Goal: Information Seeking & Learning: Check status

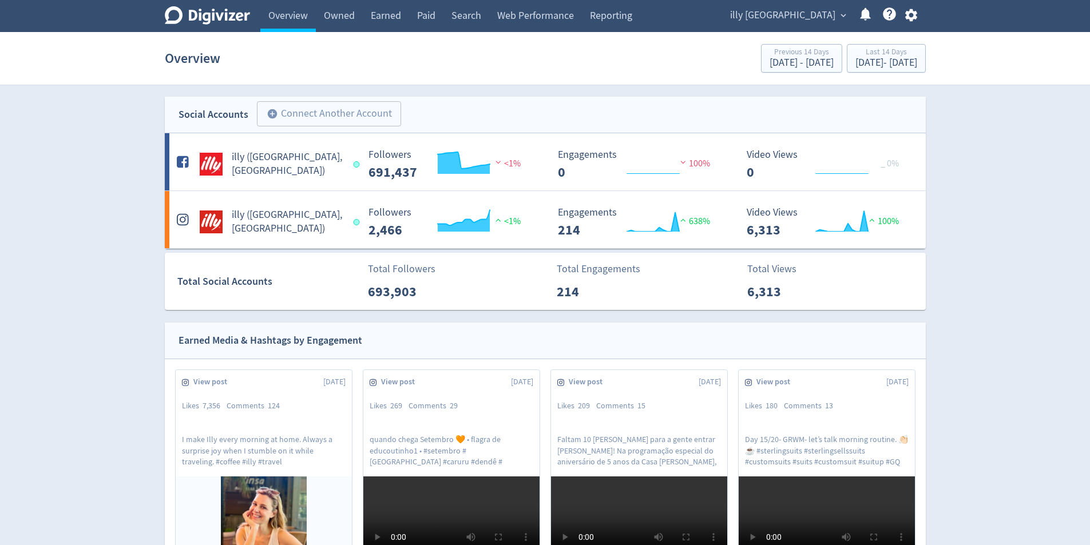
scroll to position [400, 0]
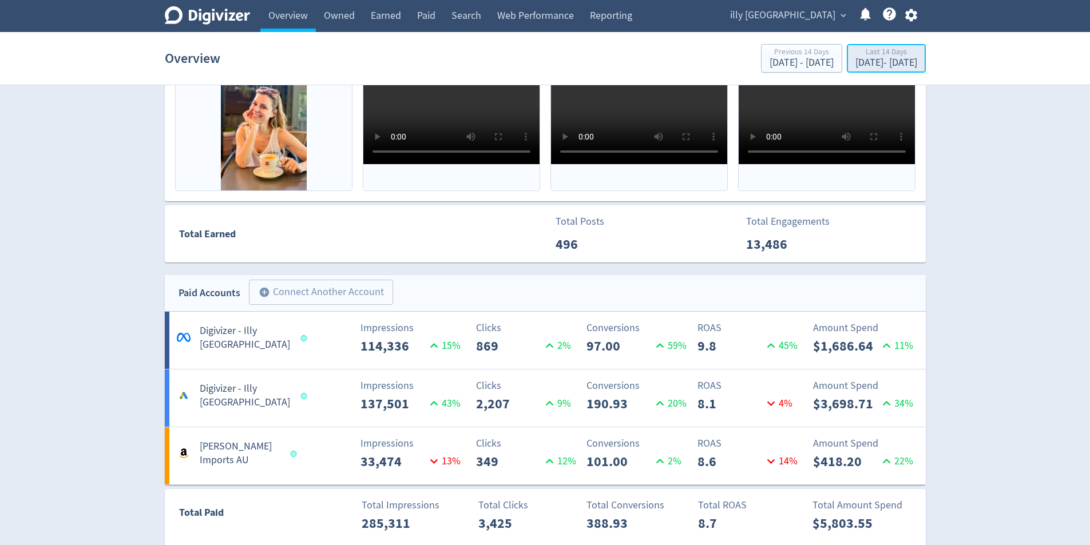
click at [866, 62] on div "[DATE] - [DATE]" at bounding box center [886, 63] width 62 height 10
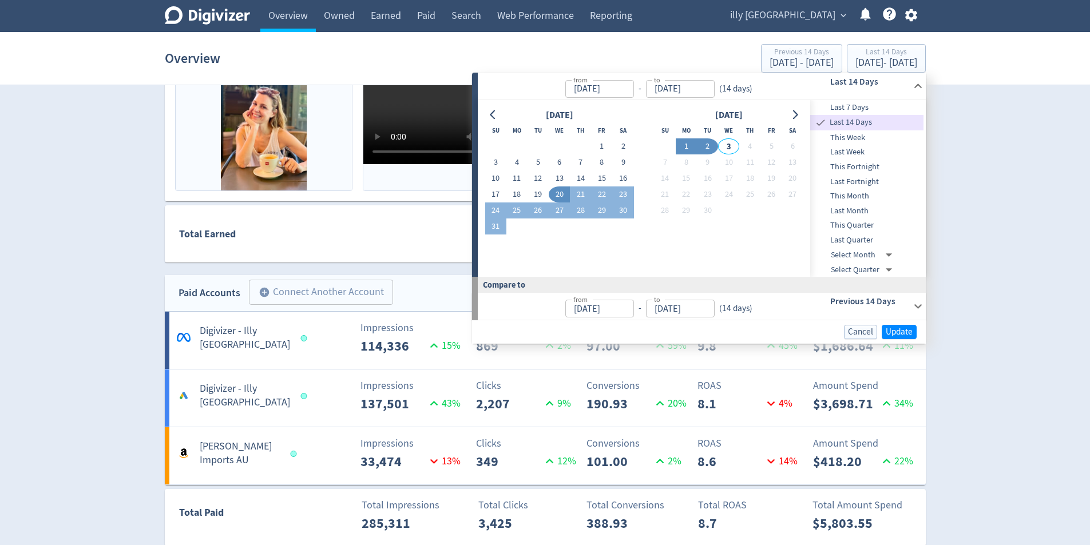
click at [688, 146] on button "1" at bounding box center [686, 146] width 21 height 16
type input "[DATE]"
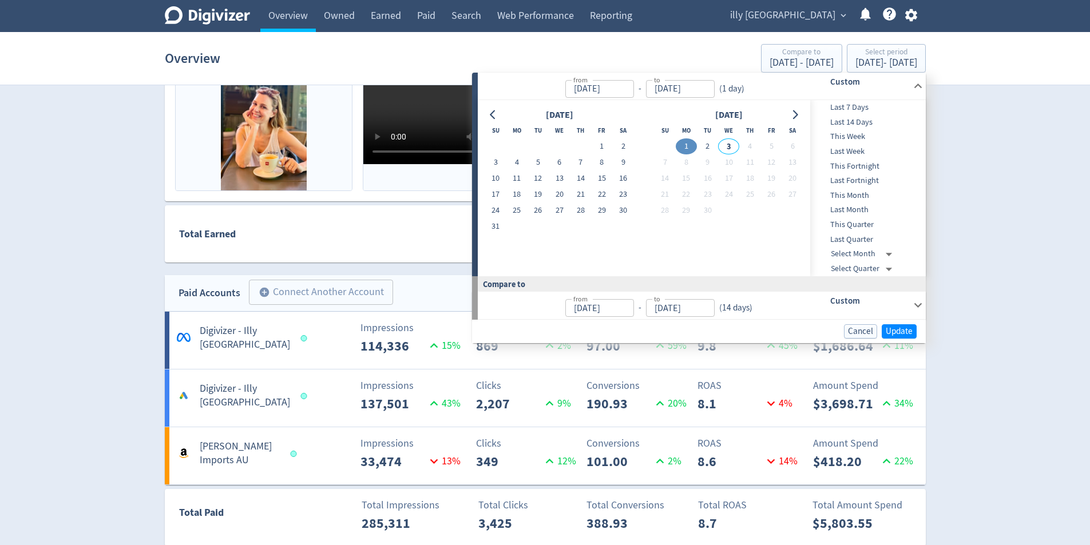
click at [699, 153] on td "2" at bounding box center [707, 146] width 21 height 16
click at [706, 144] on button "2" at bounding box center [707, 146] width 21 height 16
type input "[DATE]"
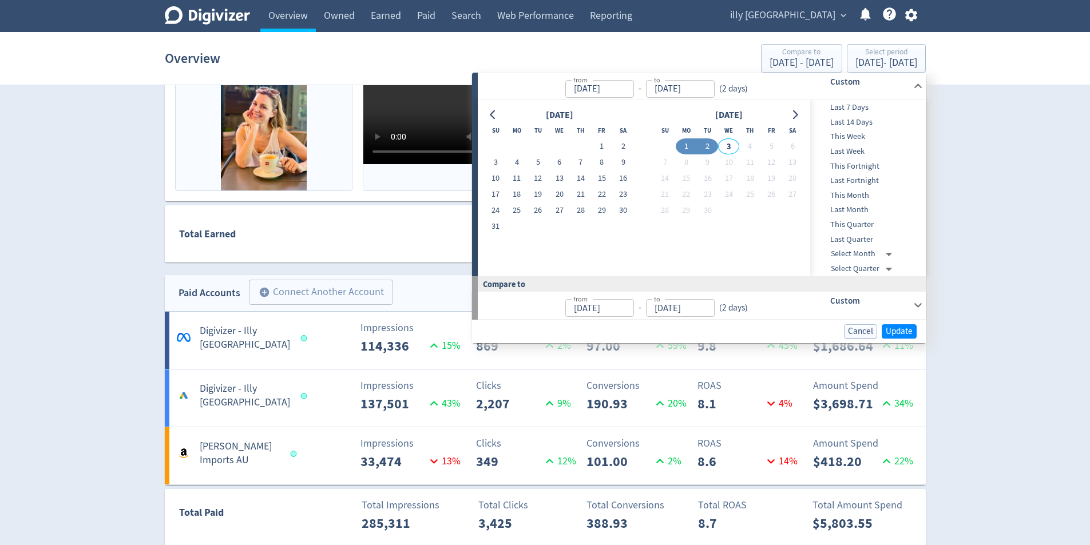
click at [903, 323] on div "Cancel Update" at bounding box center [699, 331] width 454 height 23
click at [904, 328] on span "Update" at bounding box center [899, 331] width 27 height 9
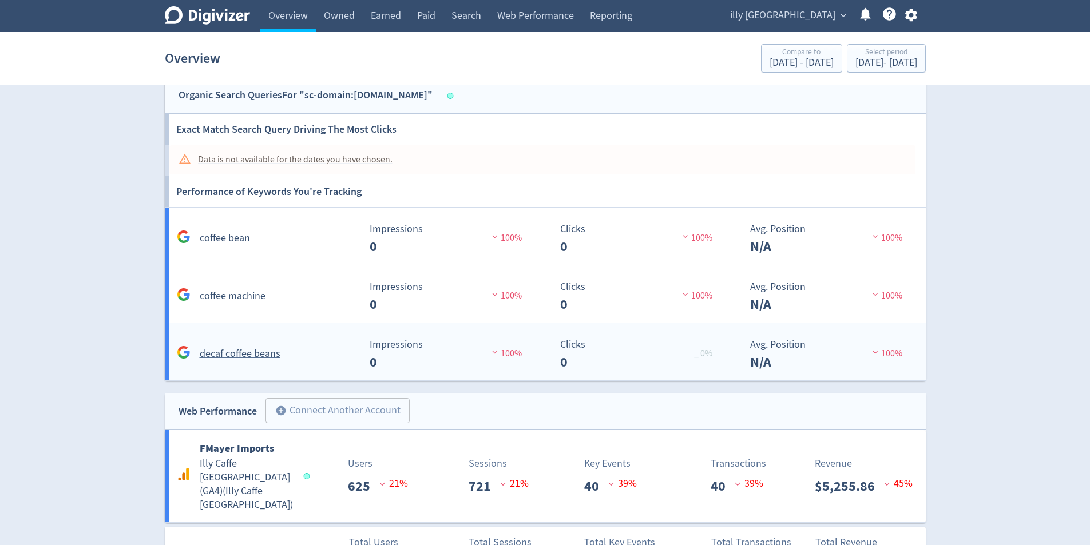
scroll to position [957, 0]
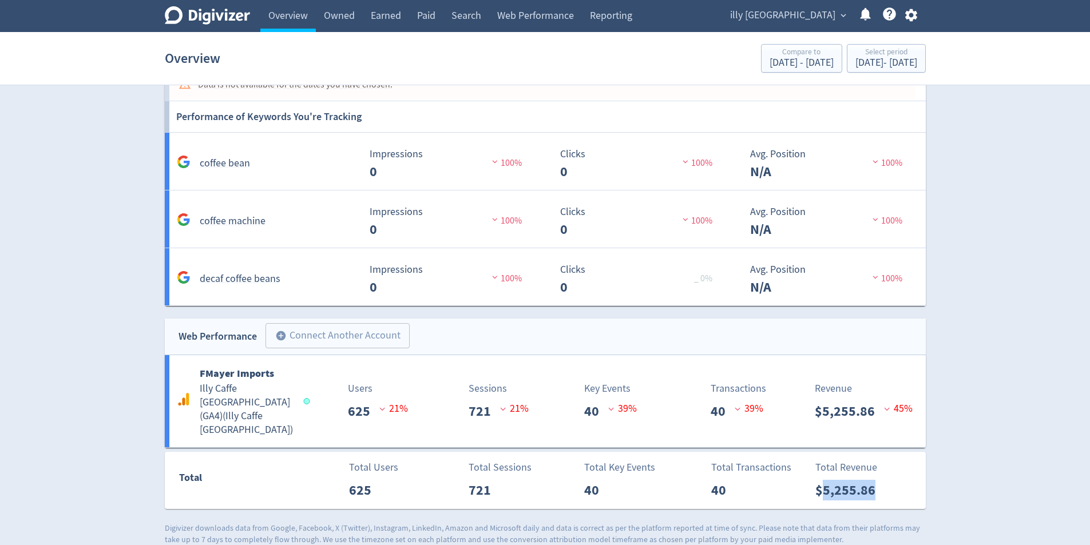
drag, startPoint x: 855, startPoint y: 479, endPoint x: 824, endPoint y: 482, distance: 31.1
click at [824, 482] on div "Total Revenue $5,255.86" at bounding box center [867, 480] width 117 height 41
copy p "5,255.86"
drag, startPoint x: 1031, startPoint y: 272, endPoint x: 1047, endPoint y: 280, distance: 17.9
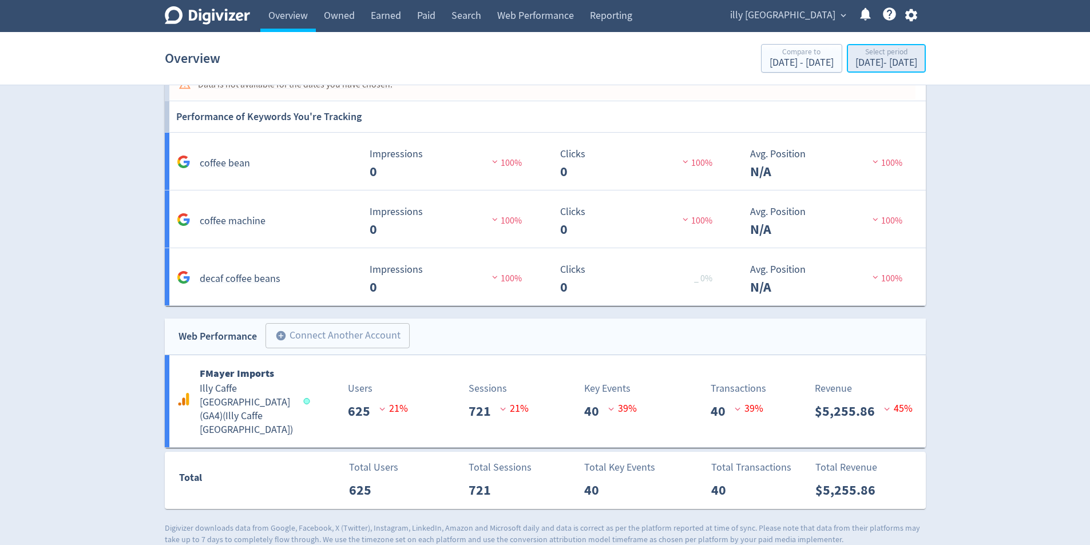
click at [899, 70] on button "Select period [DATE] - [DATE]" at bounding box center [886, 58] width 79 height 29
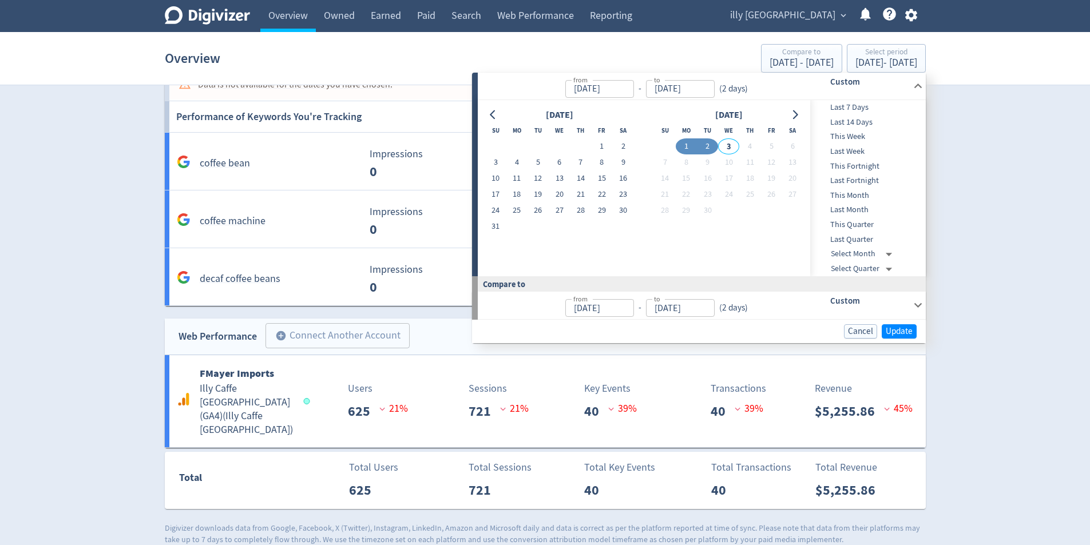
click at [706, 140] on button "2" at bounding box center [707, 146] width 21 height 16
type input "[DATE]"
click at [911, 327] on span "Update" at bounding box center [899, 331] width 27 height 9
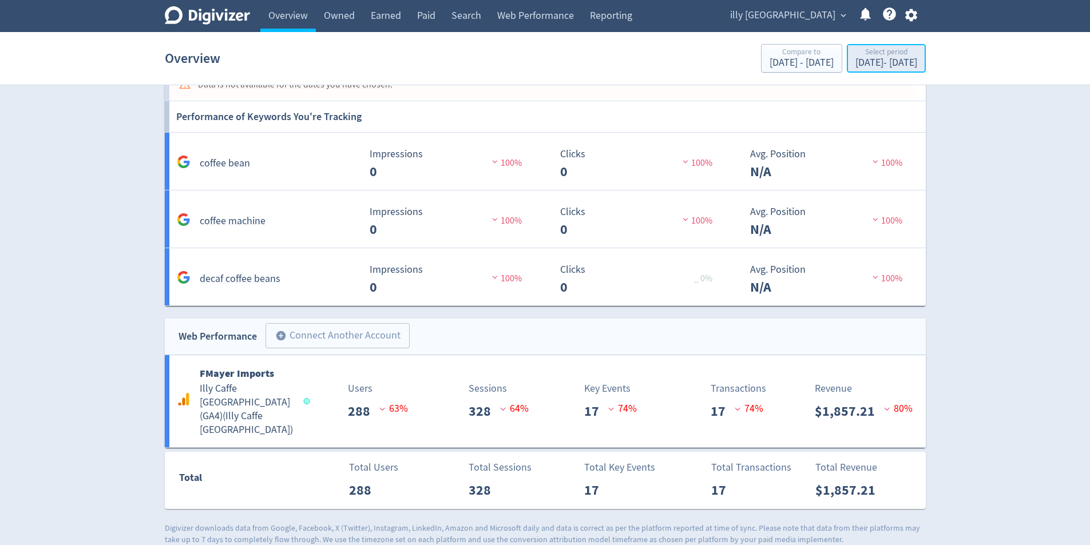
click at [890, 59] on div "[DATE] - [DATE]" at bounding box center [886, 63] width 62 height 10
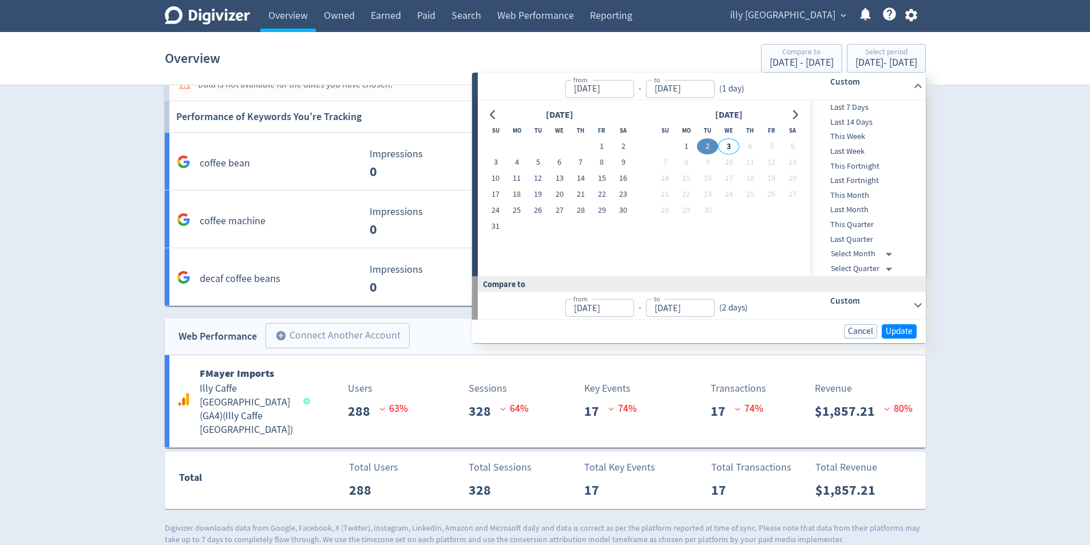
drag, startPoint x: 686, startPoint y: 143, endPoint x: 756, endPoint y: 176, distance: 76.8
click at [687, 145] on button "1" at bounding box center [686, 146] width 21 height 16
type input "[DATE]"
drag, startPoint x: 703, startPoint y: 144, endPoint x: 733, endPoint y: 176, distance: 44.1
click at [704, 146] on button "2" at bounding box center [707, 146] width 21 height 16
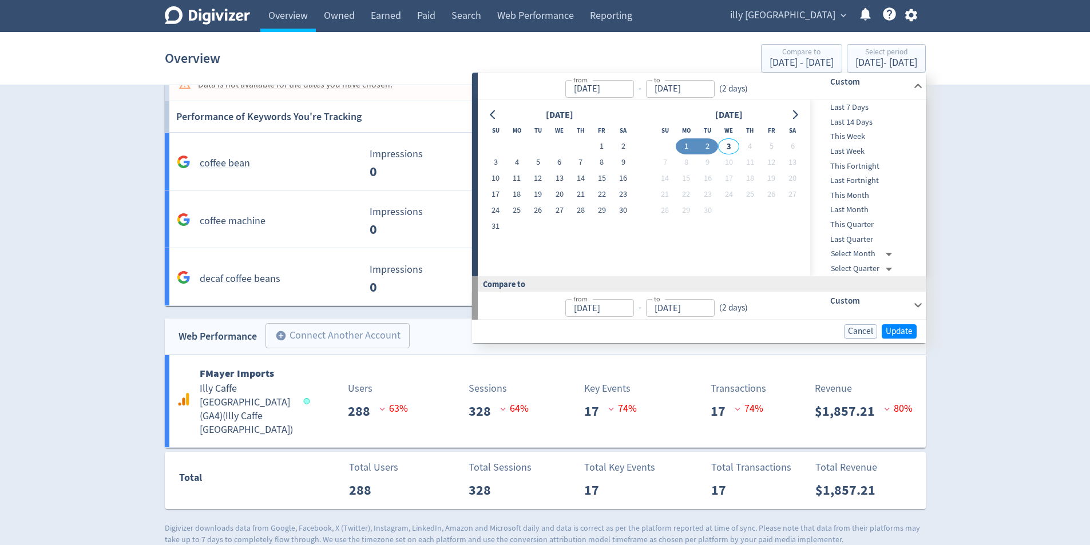
type input "[DATE]"
click at [922, 330] on div "Cancel Update" at bounding box center [699, 331] width 454 height 23
click at [902, 327] on span "Update" at bounding box center [899, 331] width 27 height 9
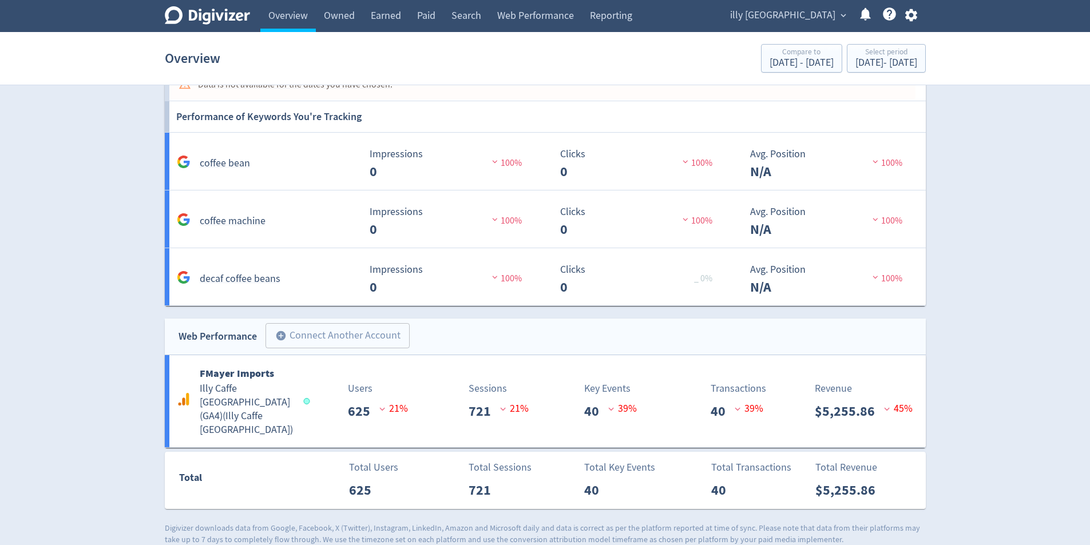
click at [831, 18] on span "illy [GEOGRAPHIC_DATA]" at bounding box center [782, 15] width 105 height 18
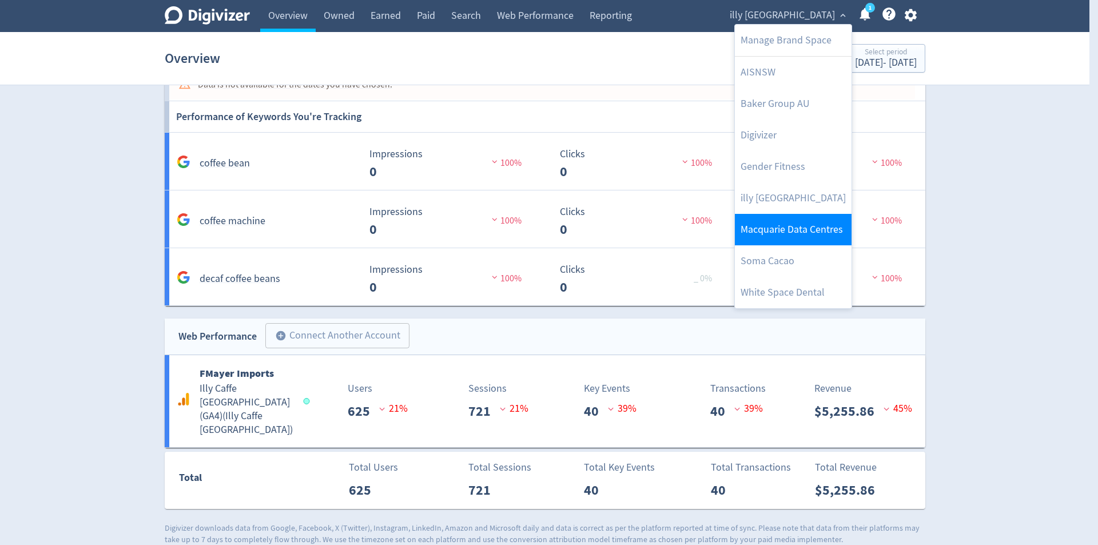
click at [826, 232] on link "Macquarie Data Centres" at bounding box center [793, 229] width 117 height 31
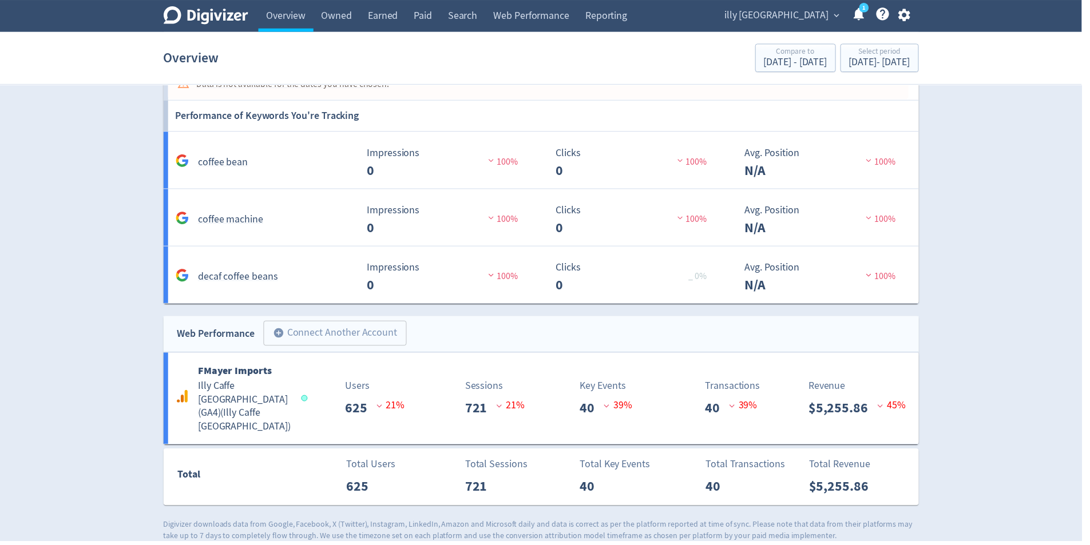
scroll to position [0, 0]
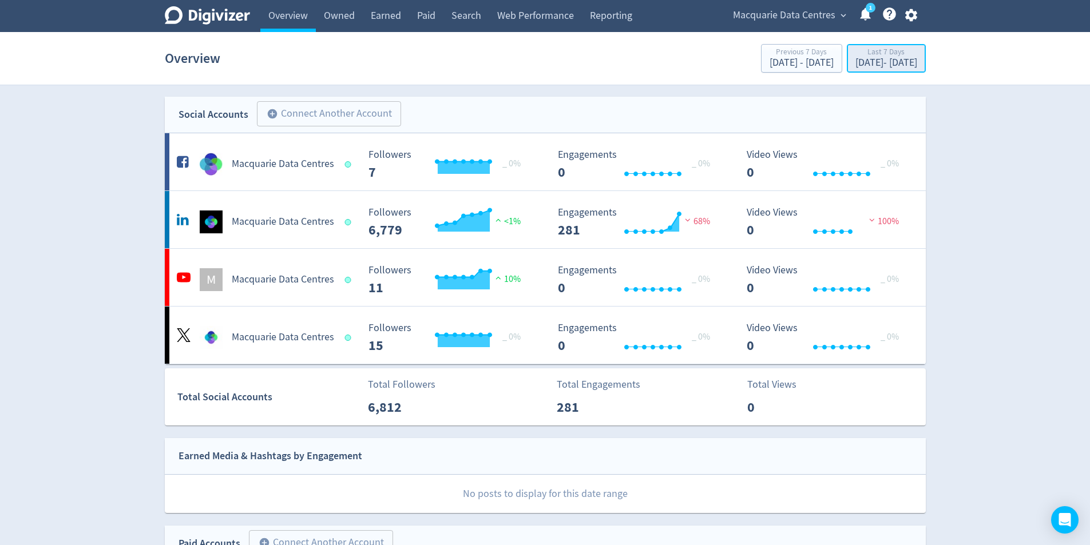
drag, startPoint x: 858, startPoint y: 58, endPoint x: 852, endPoint y: 65, distance: 8.9
click at [858, 59] on div "[DATE] - [DATE]" at bounding box center [886, 63] width 62 height 10
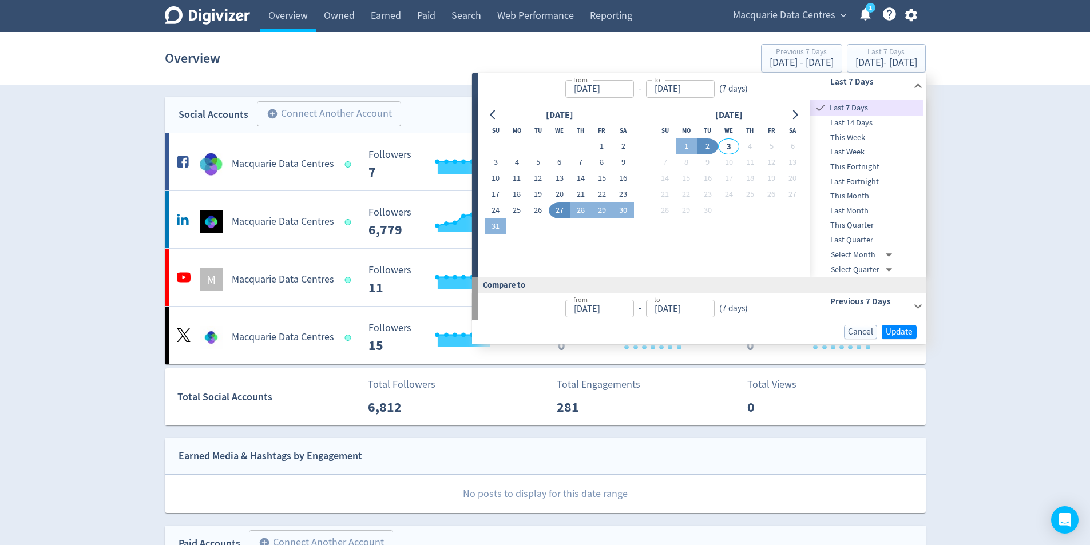
click at [878, 211] on span "Last Month" at bounding box center [866, 211] width 113 height 13
type input "[DATE]"
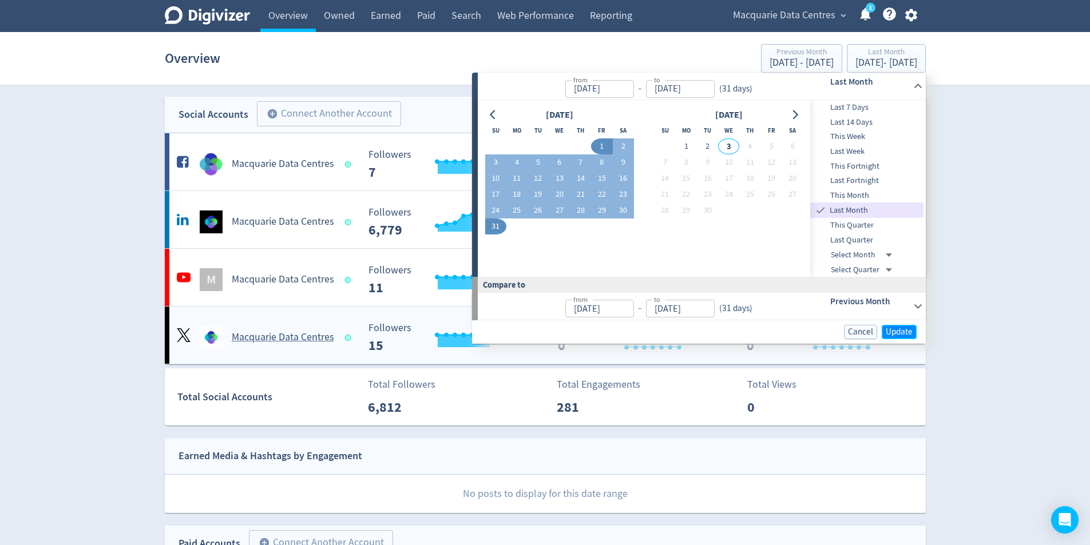
drag, startPoint x: 905, startPoint y: 334, endPoint x: 906, endPoint y: 355, distance: 21.8
click at [905, 334] on span "Update" at bounding box center [899, 332] width 27 height 9
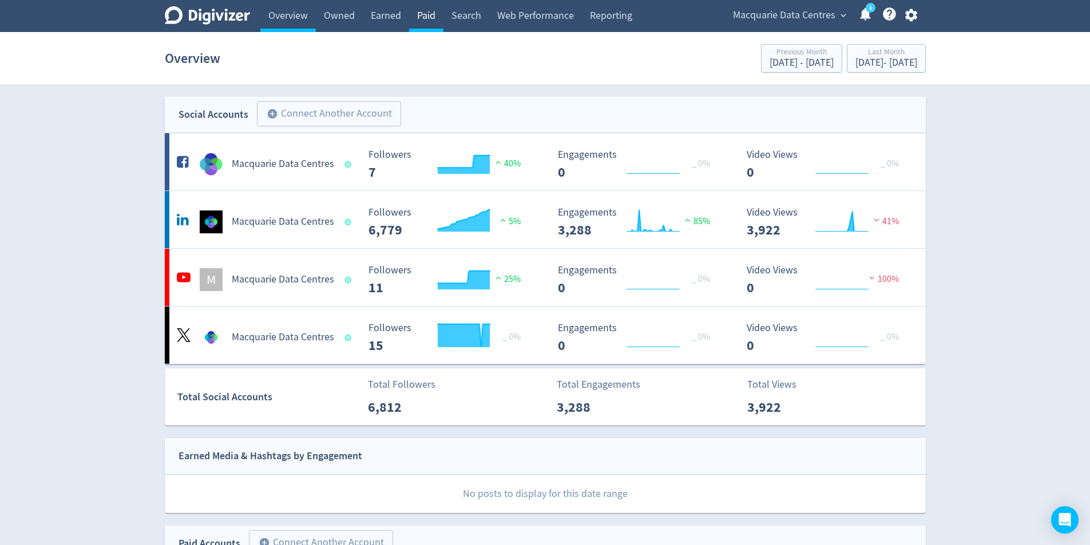
click at [421, 6] on link "Paid" at bounding box center [426, 16] width 34 height 32
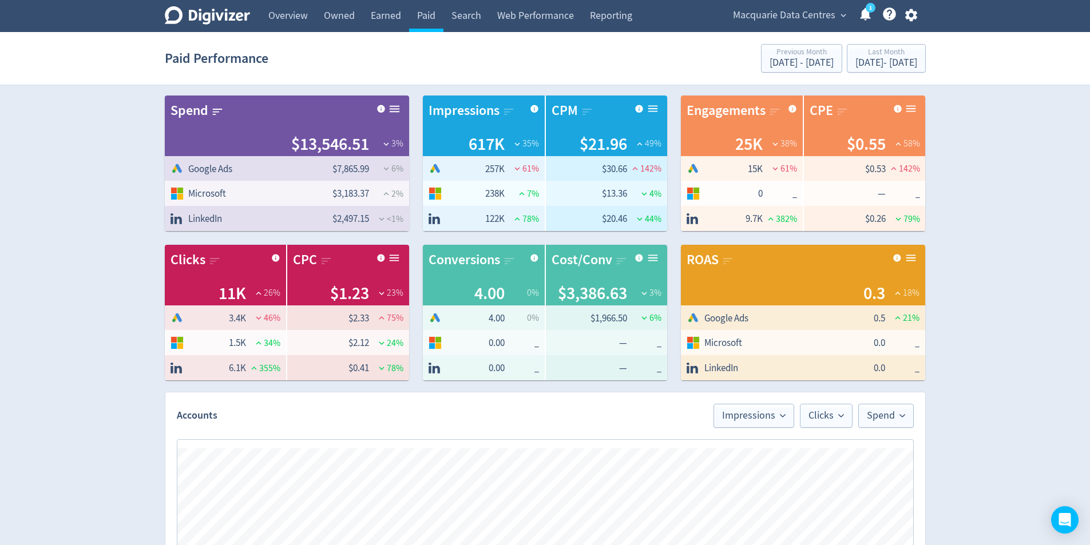
click at [982, 387] on div "Digivizer Logo [PERSON_NAME] Logo Overview Owned Earned Paid Search Web Perform…" at bounding box center [545, 542] width 1090 height 1084
click at [118, 185] on div "Digivizer Logo [PERSON_NAME] Logo Overview Owned Earned Paid Search Web Perform…" at bounding box center [545, 542] width 1090 height 1084
click at [903, 59] on div "[DATE] - [DATE]" at bounding box center [886, 63] width 62 height 10
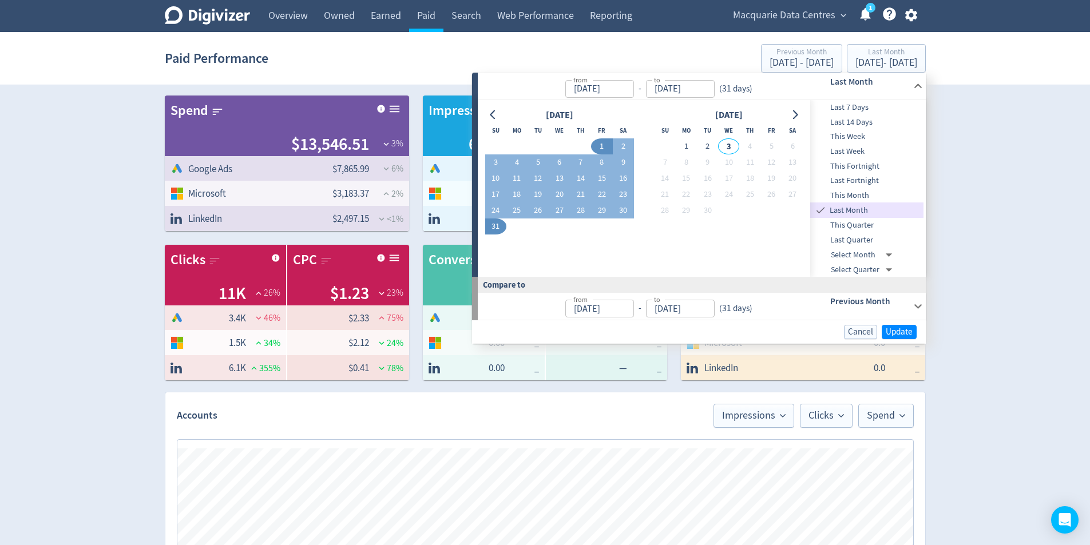
click at [596, 146] on button "1" at bounding box center [601, 146] width 21 height 16
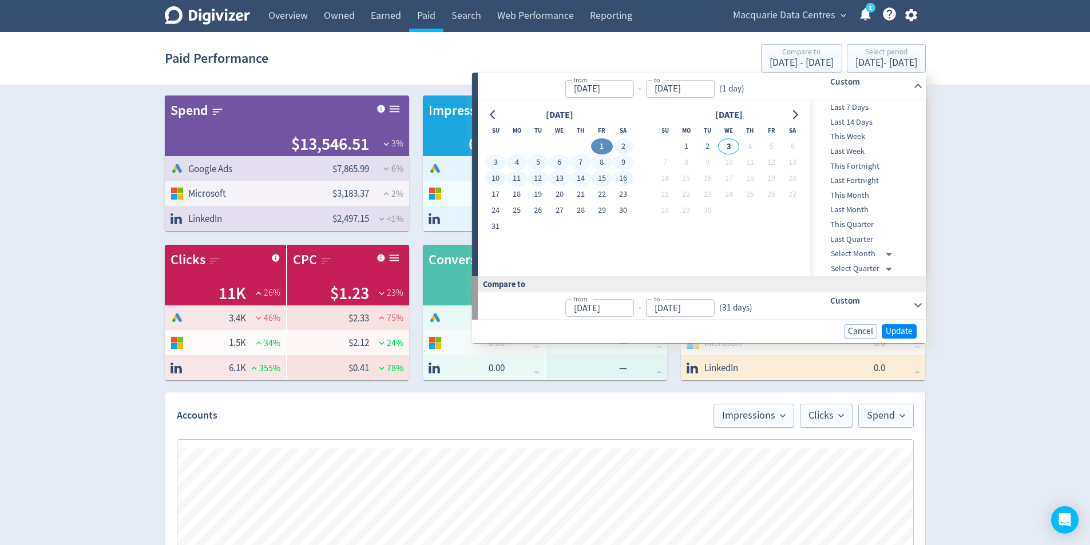
click at [622, 174] on button "16" at bounding box center [623, 178] width 21 height 16
type input "[DATE]"
click at [887, 328] on span "Update" at bounding box center [899, 331] width 27 height 9
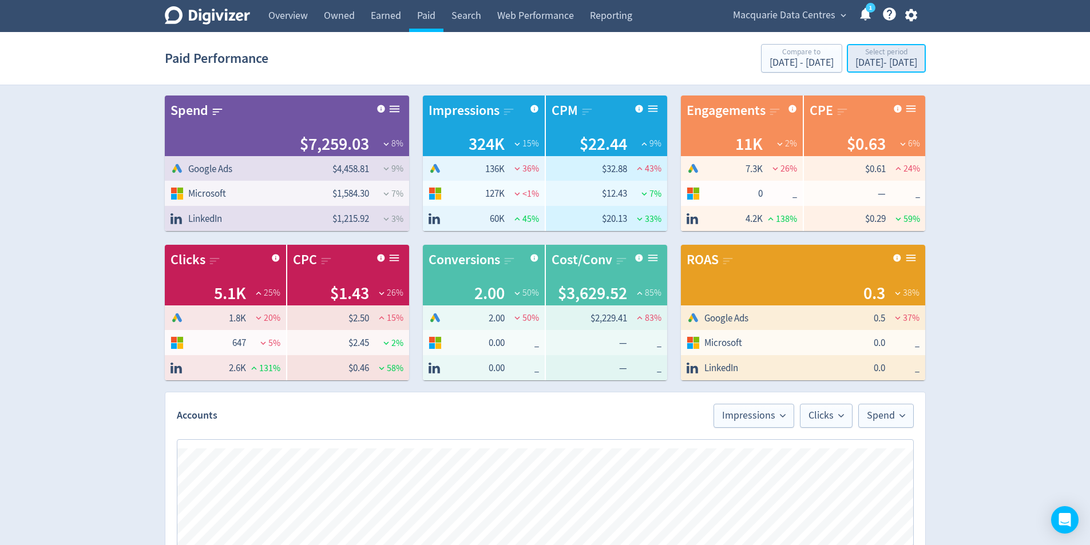
click at [924, 61] on button "Select period [DATE] - [DATE]" at bounding box center [886, 58] width 79 height 29
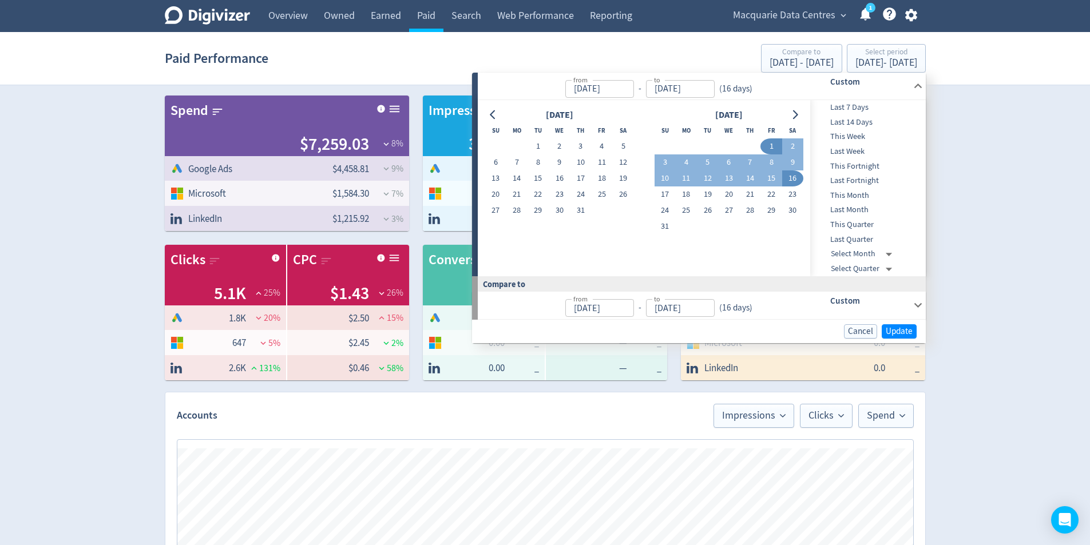
drag, startPoint x: 771, startPoint y: 138, endPoint x: 775, endPoint y: 150, distance: 13.0
click at [771, 140] on table "Su Mo Tu We Th Fr Sa 1 2 3 4 5 6 7 8 9 10 11 12 13 14 15 16 17 18 19 20 21 22 2…" at bounding box center [728, 178] width 149 height 112
drag, startPoint x: 768, startPoint y: 178, endPoint x: 820, endPoint y: 279, distance: 113.3
click at [769, 178] on button "15" at bounding box center [770, 178] width 21 height 16
type input "[DATE]"
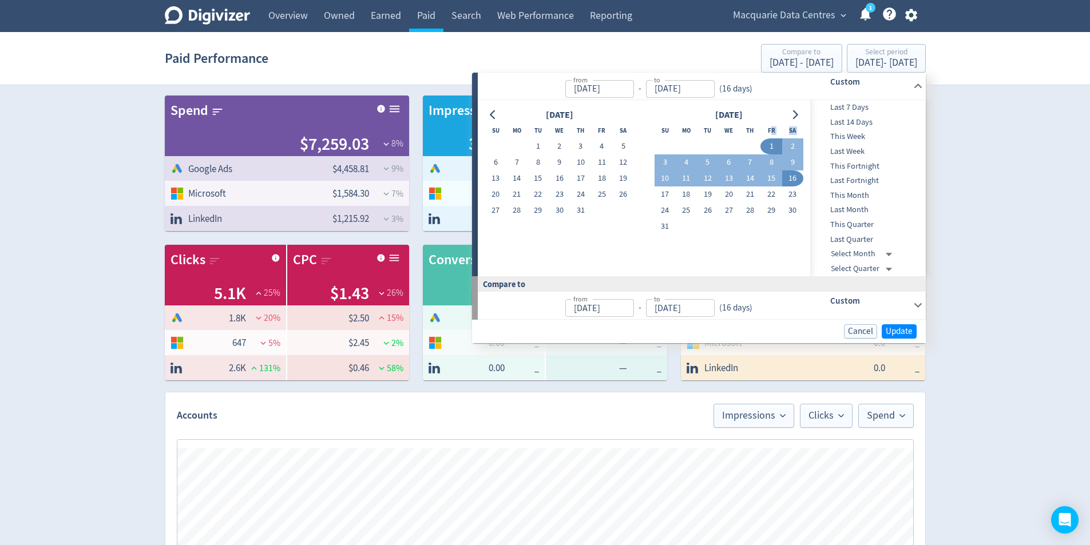
type input "[DATE]"
click at [781, 150] on td "1" at bounding box center [770, 146] width 21 height 16
click at [775, 148] on button "1" at bounding box center [770, 146] width 21 height 16
type input "[DATE]"
click at [770, 181] on button "15" at bounding box center [770, 178] width 21 height 16
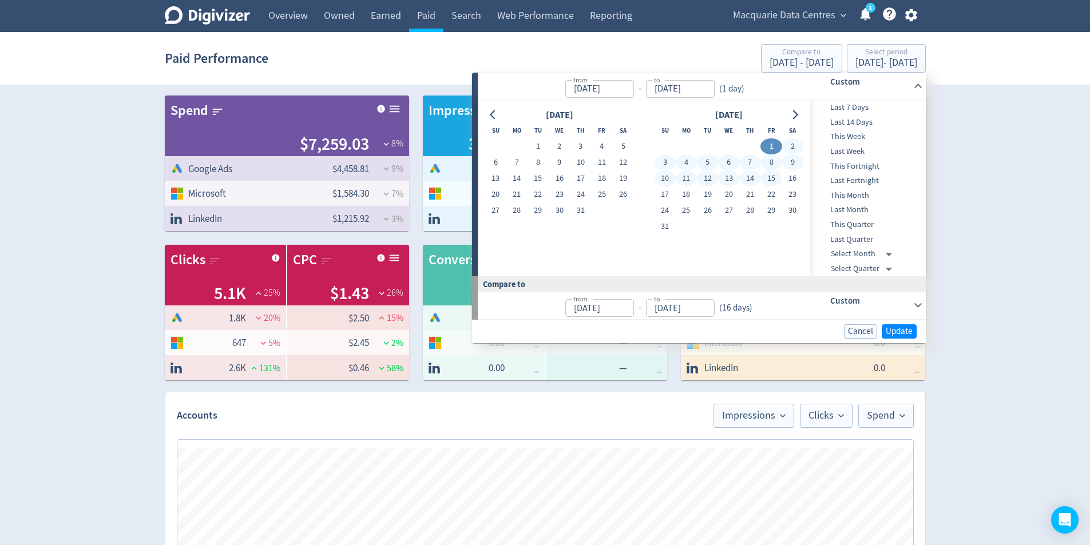
type input "[DATE]"
click at [891, 330] on span "Update" at bounding box center [899, 331] width 27 height 9
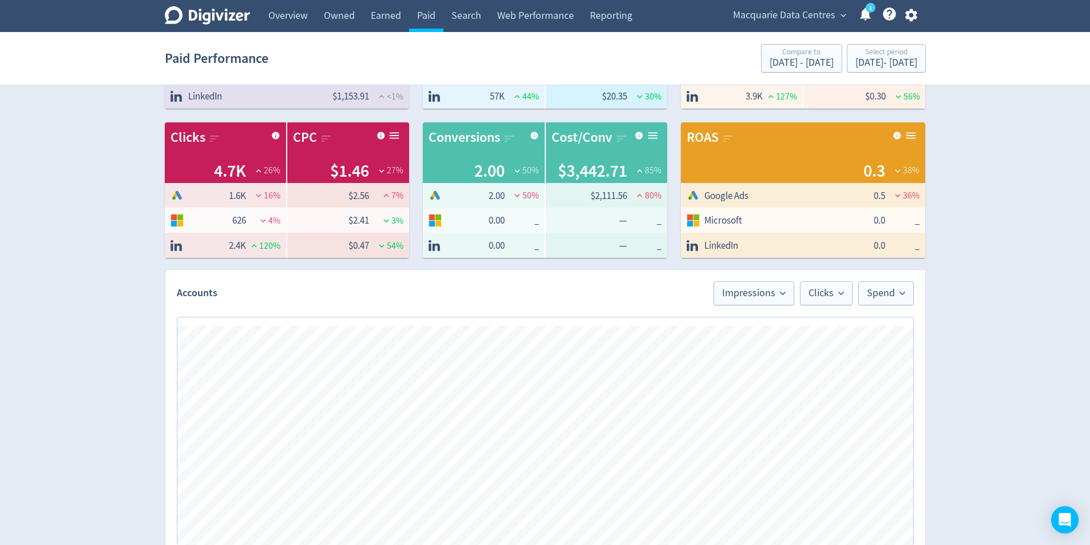
scroll to position [343, 0]
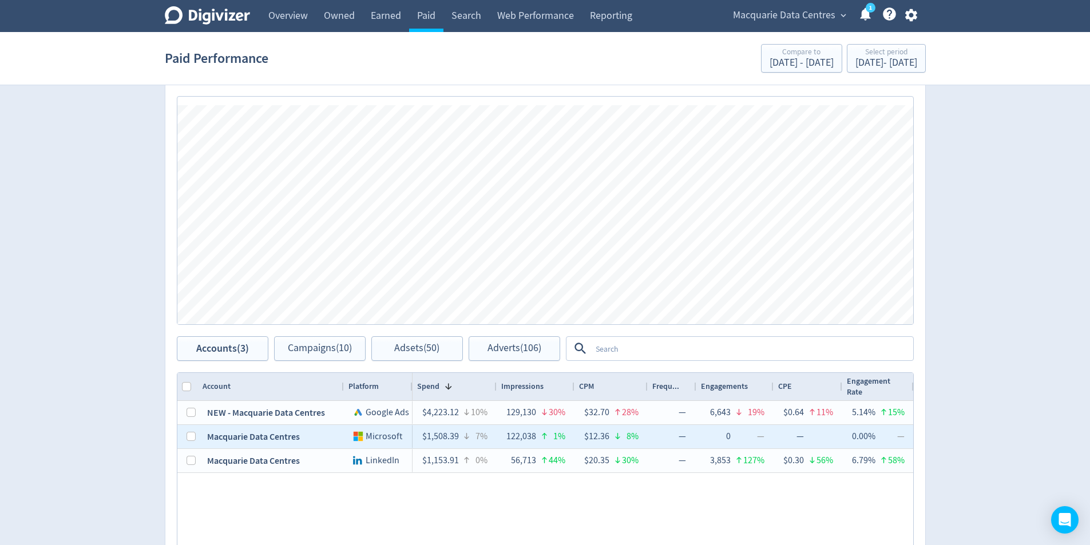
click at [184, 439] on div at bounding box center [187, 436] width 21 height 23
click at [192, 438] on input "Press Space to toggle row selection (unchecked)" at bounding box center [190, 436] width 9 height 9
checkbox input "true"
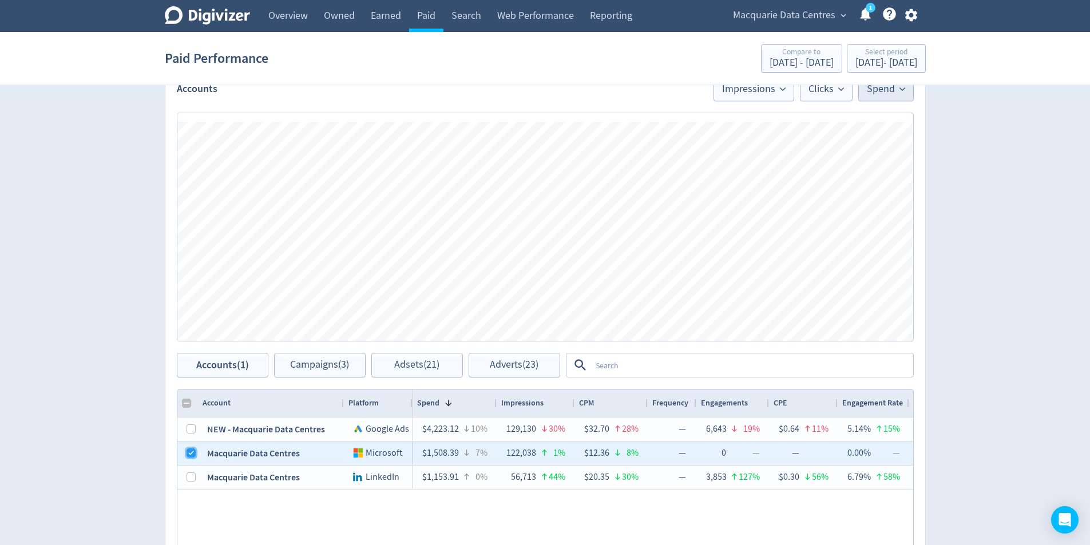
scroll to position [286, 0]
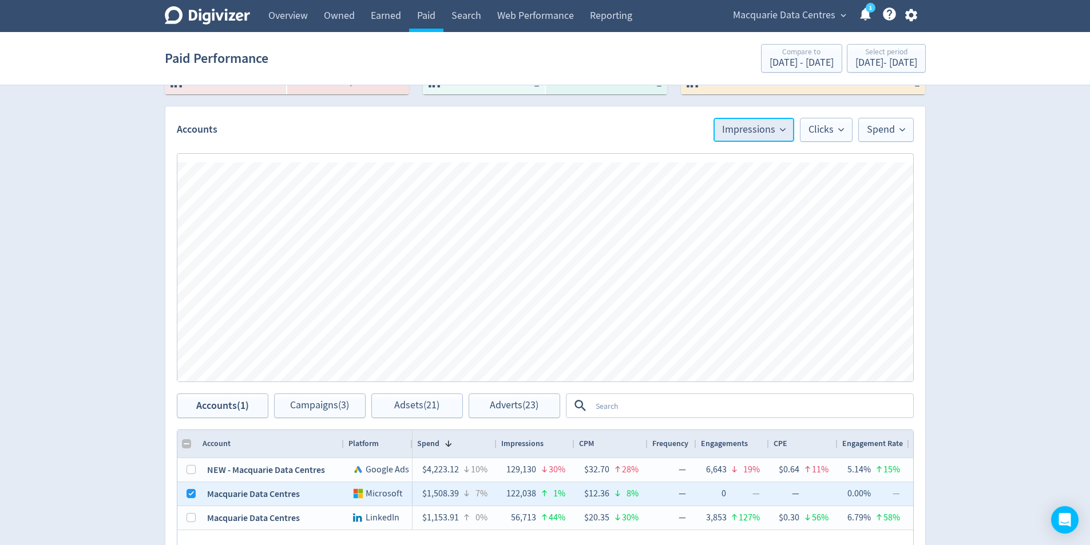
click at [783, 128] on icon at bounding box center [783, 130] width 6 height 6
click at [753, 192] on li "Spend" at bounding box center [739, 195] width 110 height 26
drag, startPoint x: 843, startPoint y: 131, endPoint x: 839, endPoint y: 143, distance: 12.7
click at [842, 131] on icon at bounding box center [841, 130] width 6 height 6
click at [793, 197] on li "Spend" at bounding box center [797, 195] width 110 height 26
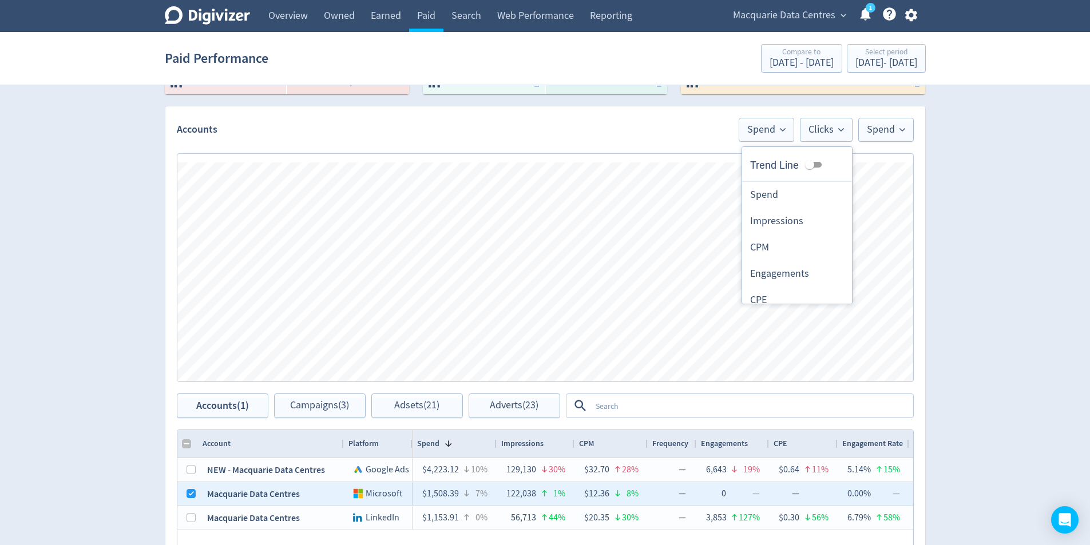
checkbox input "false"
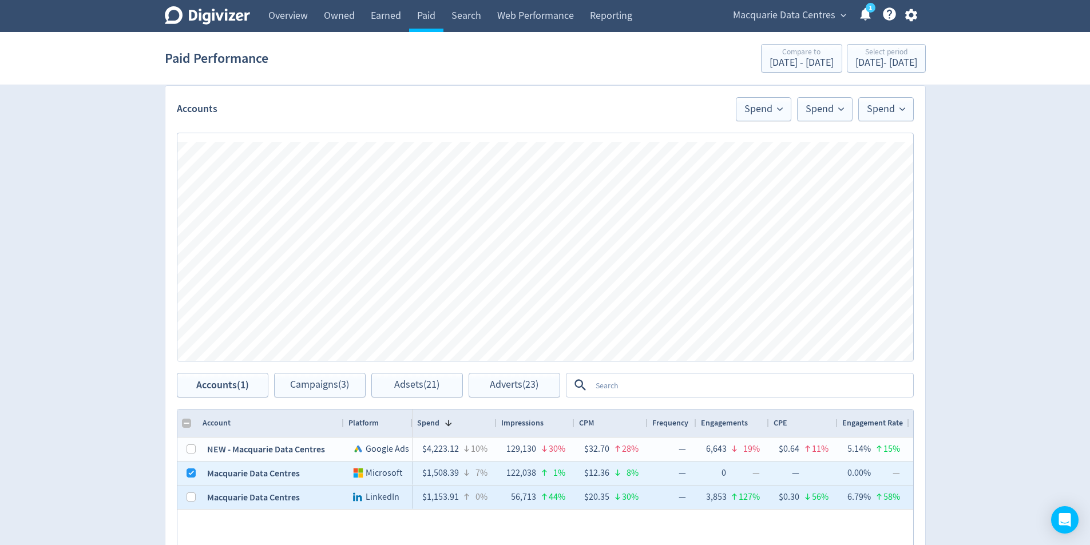
scroll to position [267, 0]
